Goal: Task Accomplishment & Management: Manage account settings

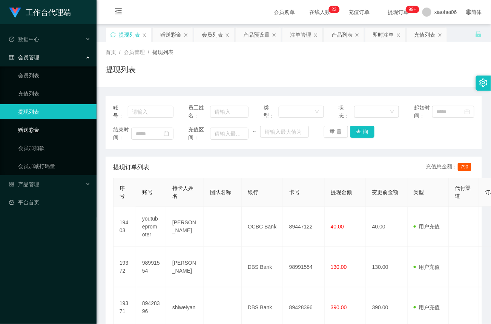
click at [26, 129] on link "赠送彩金" at bounding box center [54, 129] width 72 height 15
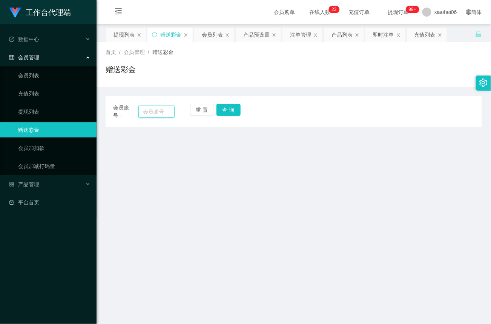
click at [162, 109] on input "text" at bounding box center [156, 112] width 36 height 12
paste input "98991554"
type input "98991554"
drag, startPoint x: 228, startPoint y: 112, endPoint x: 228, endPoint y: 120, distance: 7.9
click at [228, 112] on button "查 询" at bounding box center [229, 110] width 24 height 12
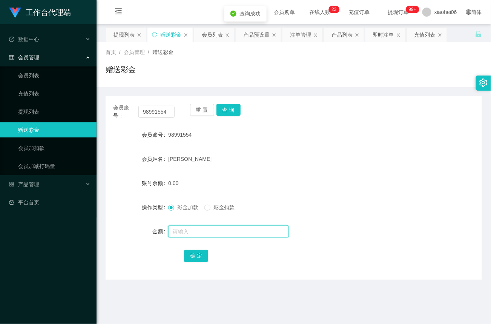
click at [217, 229] on input "text" at bounding box center [228, 231] width 121 height 12
type input "80"
click at [198, 255] on button "确 定" at bounding box center [196, 256] width 24 height 12
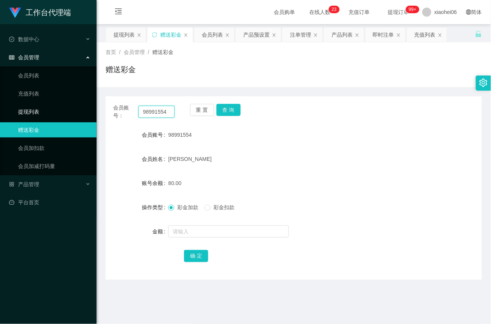
drag, startPoint x: 169, startPoint y: 112, endPoint x: 40, endPoint y: 107, distance: 129.9
click at [40, 107] on section "工作台代理端 数据中心 会员管理 会员列表 充值列表 提现列表 赠送彩金 会员加扣款 会员加减打码量 产品管理 平台首页 保存配置 重置配置 整体风格设置 主…" at bounding box center [245, 229] width 491 height 458
paste input "89447122"
type input "89447122"
drag, startPoint x: 231, startPoint y: 112, endPoint x: 232, endPoint y: 125, distance: 13.6
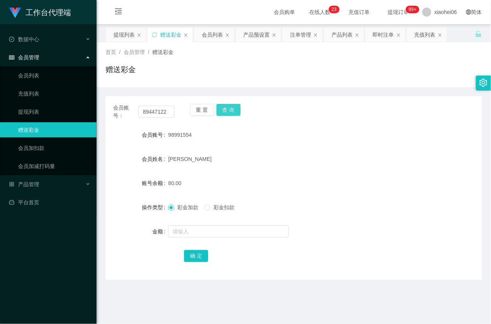
click at [231, 112] on button "查 询" at bounding box center [229, 110] width 24 height 12
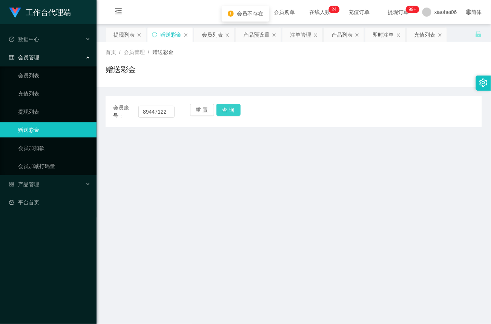
click at [232, 108] on button "查 询" at bounding box center [229, 110] width 24 height 12
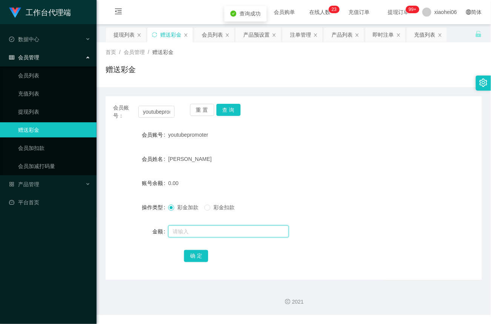
click at [191, 233] on input "text" at bounding box center [228, 231] width 121 height 12
type input "40"
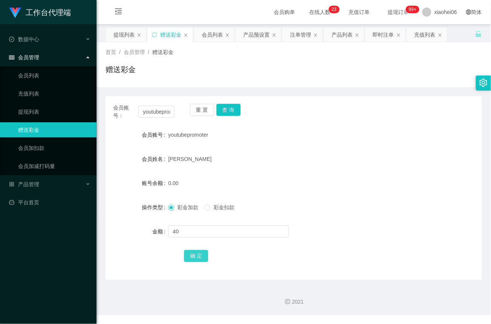
click at [203, 256] on button "确 定" at bounding box center [196, 256] width 24 height 12
click at [32, 107] on link "提现列表" at bounding box center [54, 111] width 72 height 15
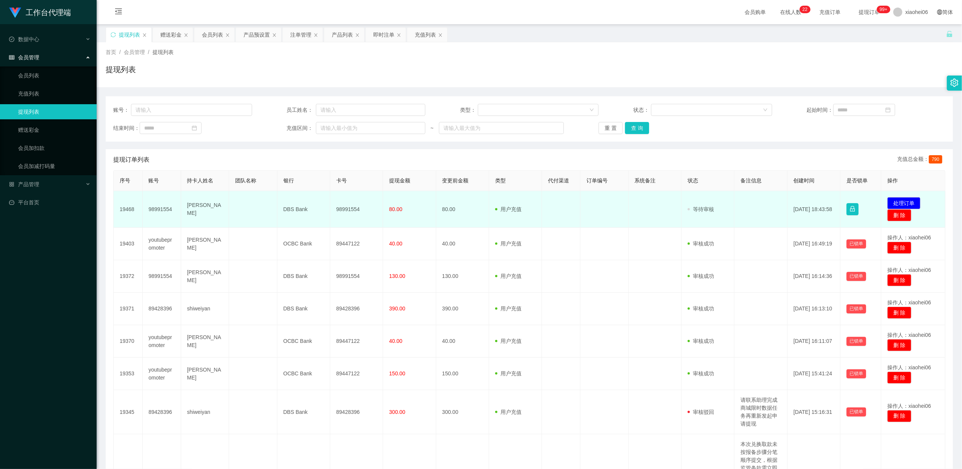
click at [355, 210] on td "98991554" at bounding box center [356, 209] width 53 height 37
copy td "98991554"
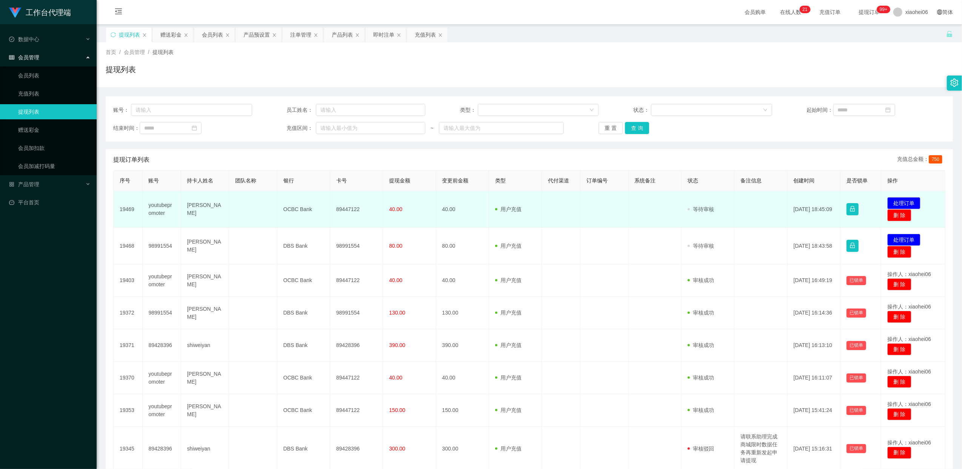
click at [349, 209] on td "89447122" at bounding box center [356, 209] width 53 height 37
copy td "89447122"
click at [474, 205] on td "40.00" at bounding box center [462, 209] width 53 height 37
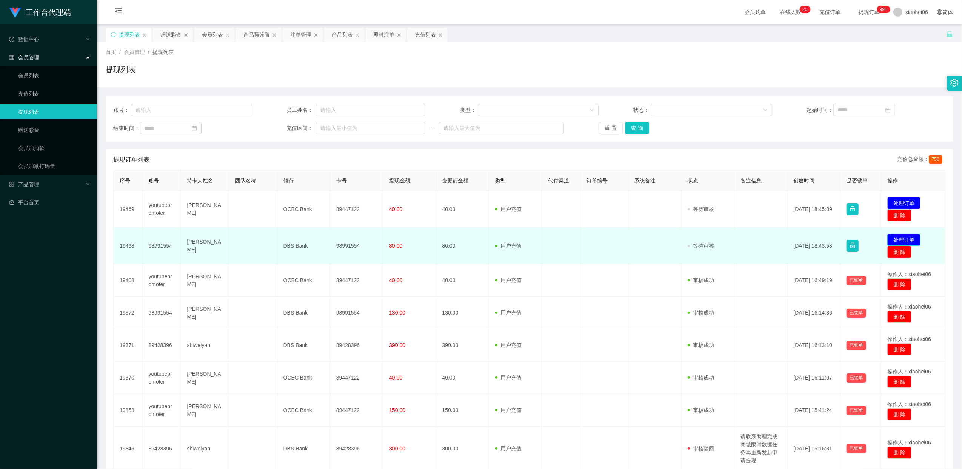
click at [491, 240] on button "处理订单" at bounding box center [903, 240] width 33 height 12
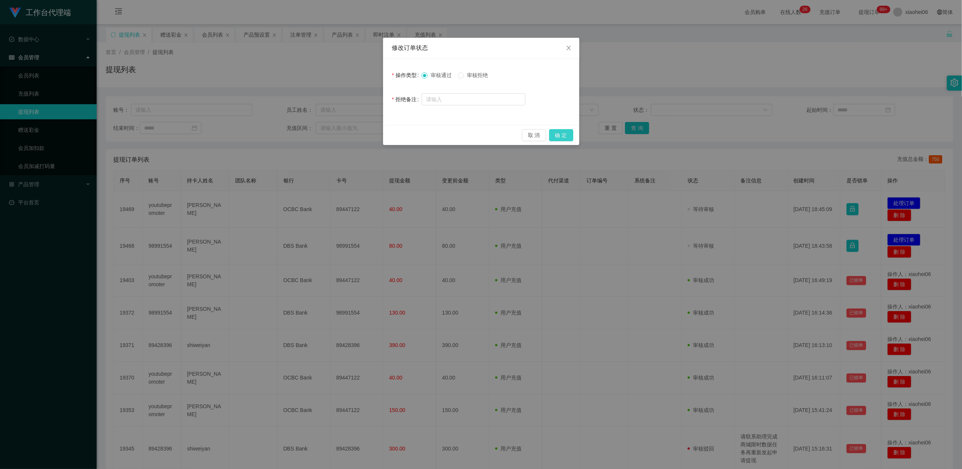
click at [491, 136] on button "确 定" at bounding box center [561, 135] width 24 height 12
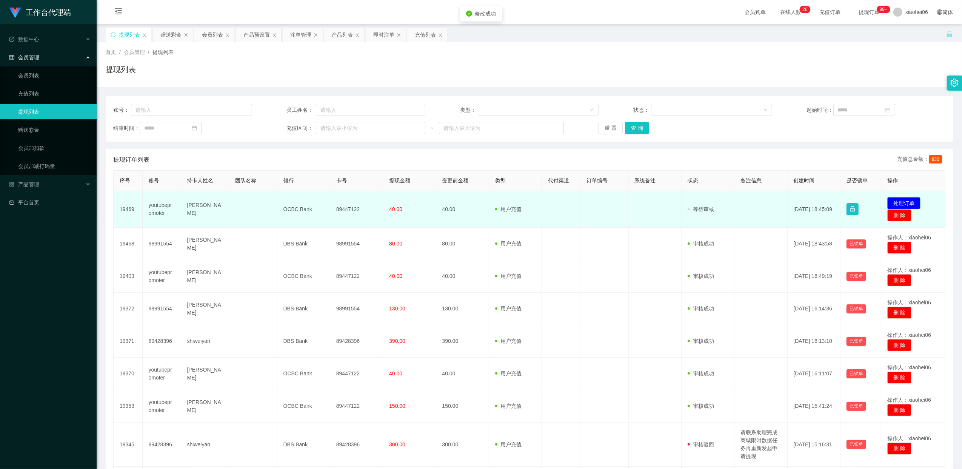
click at [491, 203] on button "处理订单" at bounding box center [903, 203] width 33 height 12
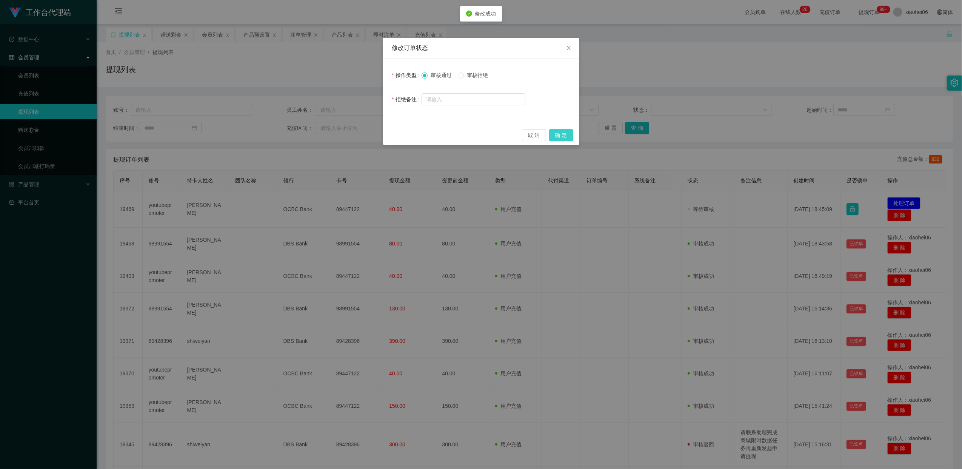
click at [491, 135] on button "确 定" at bounding box center [561, 135] width 24 height 12
